Goal: Ask a question

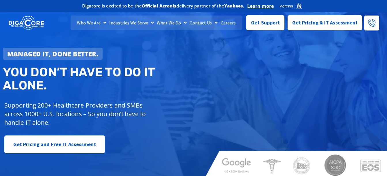
click at [169, 8] on b "Official Acronis" at bounding box center [159, 6] width 35 height 6
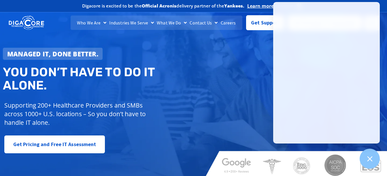
click at [151, 37] on div "Managed IT, done better. You don’t have to do IT alone. Supporting 200+ Healthc…" at bounding box center [193, 93] width 387 height 171
click at [145, 6] on b "Official Acronis" at bounding box center [159, 6] width 35 height 6
click at [187, 84] on h2 "You don’t have to do IT alone." at bounding box center [100, 79] width 195 height 26
click at [168, 49] on div "Managed IT, done better." at bounding box center [100, 54] width 195 height 12
click at [239, 63] on div "Managed IT, done better. You don’t have to do IT alone. Supporting 200+ Healthc…" at bounding box center [193, 93] width 387 height 171
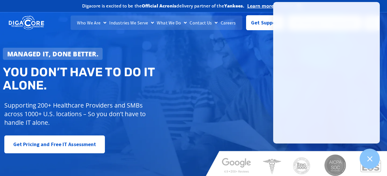
click at [206, 80] on div "Managed IT, done better. You don’t have to do IT alone. Supporting 200+ Healthc…" at bounding box center [193, 93] width 387 height 171
click at [206, 47] on div "Managed IT, done better. You don’t have to do IT alone. Supporting 200+ Healthc…" at bounding box center [193, 93] width 387 height 171
click at [261, 26] on span "Get Support" at bounding box center [265, 21] width 29 height 12
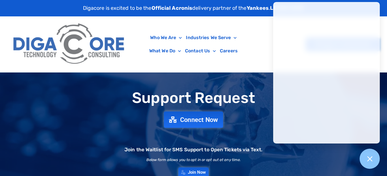
click at [193, 123] on span "Connect Now" at bounding box center [199, 120] width 38 height 6
